Goal: Information Seeking & Learning: Learn about a topic

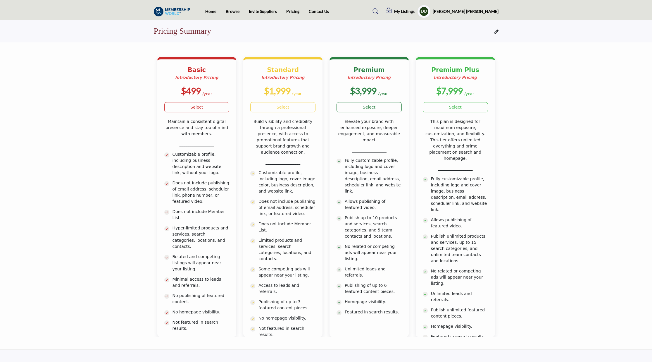
click at [129, 77] on section "Basic Introductory Pricing $499 /year Standard" at bounding box center [326, 195] width 652 height 307
click at [103, 73] on section "Basic Introductory Pricing $499 /year Standard" at bounding box center [326, 195] width 652 height 307
click at [82, 117] on section "Basic Introductory Pricing $499 /year Standard" at bounding box center [326, 195] width 652 height 307
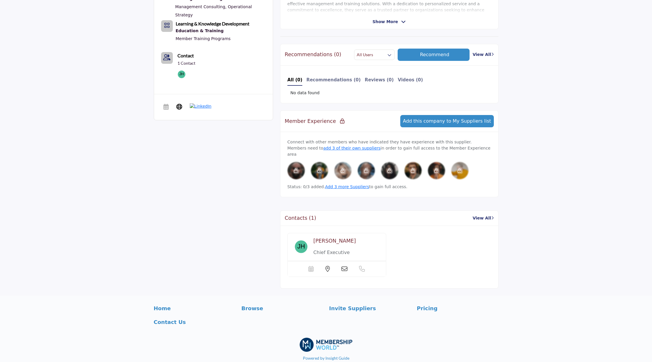
click at [296, 226] on div "Jennifer Haisten Chief Executive" at bounding box center [390, 257] width 218 height 62
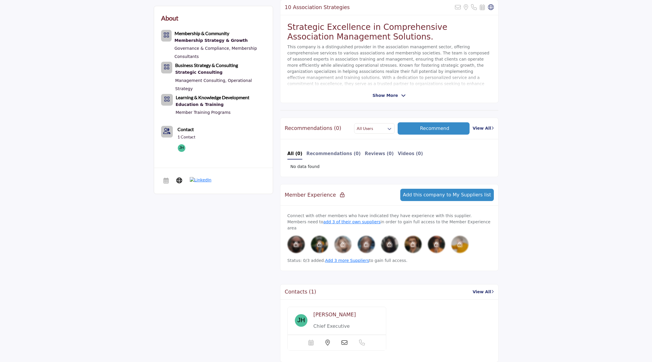
scroll to position [123, 0]
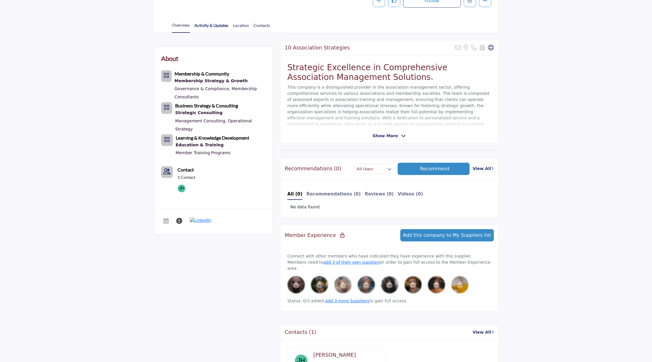
click at [211, 25] on link "Activity & Updates" at bounding box center [211, 27] width 35 height 10
